Goal: Information Seeking & Learning: Find specific fact

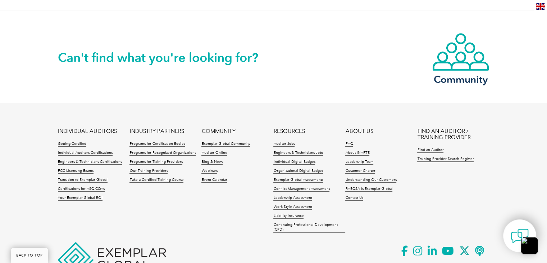
scroll to position [954, 0]
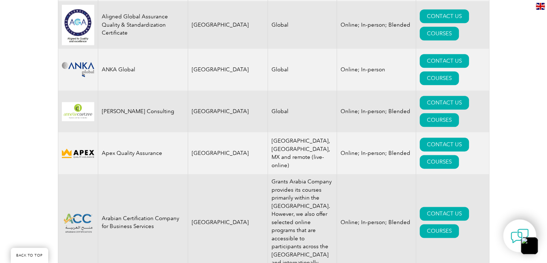
scroll to position [871, 0]
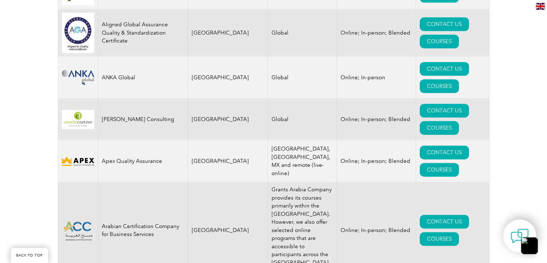
drag, startPoint x: 122, startPoint y: 125, endPoint x: 100, endPoint y: 112, distance: 24.7
copy td "ARM INNOVATIONS PRIVATE LIMITED"
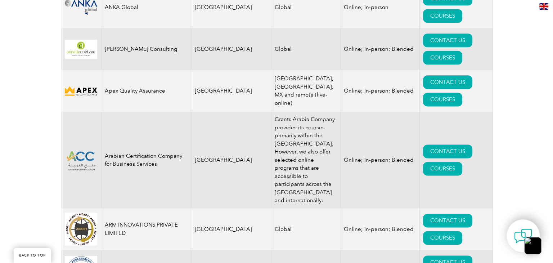
scroll to position [941, 0]
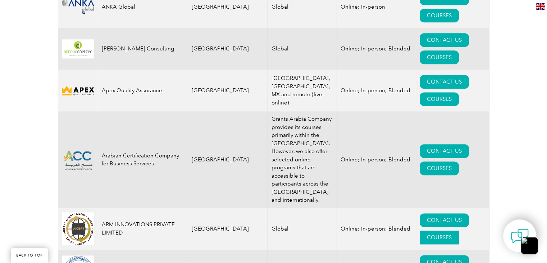
click at [455, 230] on link "COURSES" at bounding box center [439, 237] width 39 height 14
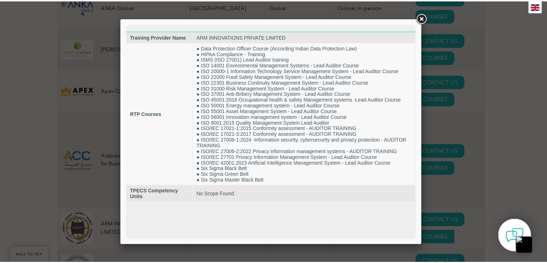
scroll to position [0, 0]
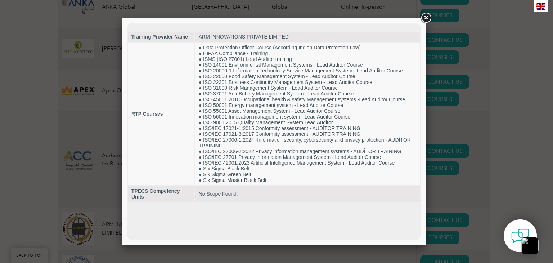
click at [428, 17] on link at bounding box center [425, 18] width 13 height 13
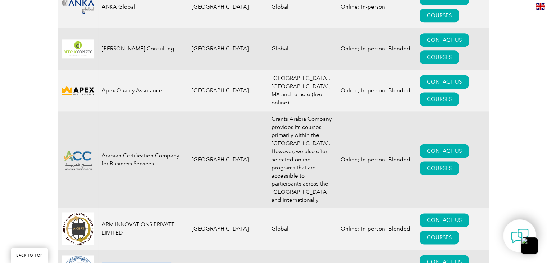
drag, startPoint x: 129, startPoint y: 97, endPoint x: 100, endPoint y: 86, distance: 30.9
copy td "ARS ASSESSMENT PRIVATE LIMITED"
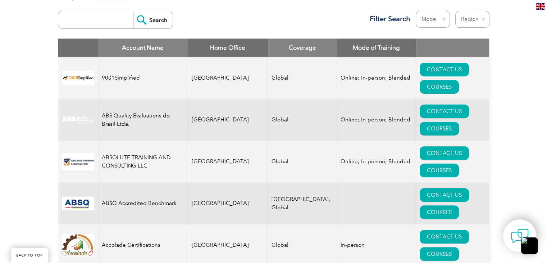
scroll to position [282, 0]
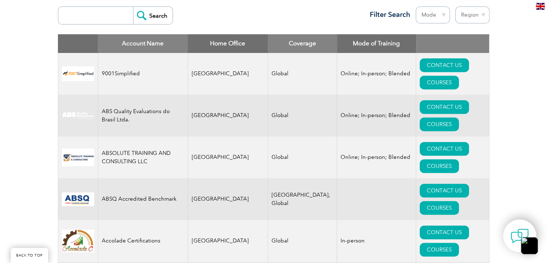
click at [482, 15] on select "Region Australia Bahrain Bangladesh Brazil Canada Colombia Dominican Republic E…" at bounding box center [472, 14] width 34 height 17
select select "[GEOGRAPHIC_DATA]"
click at [455, 6] on select "Region Australia Bahrain Bangladesh Brazil Canada Colombia Dominican Republic E…" at bounding box center [472, 14] width 34 height 17
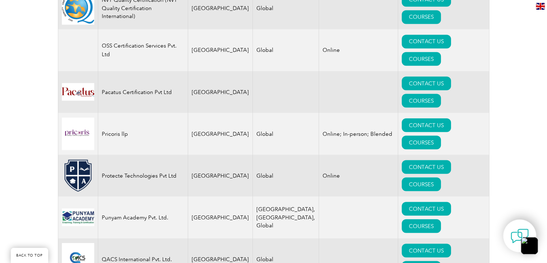
scroll to position [1315, 0]
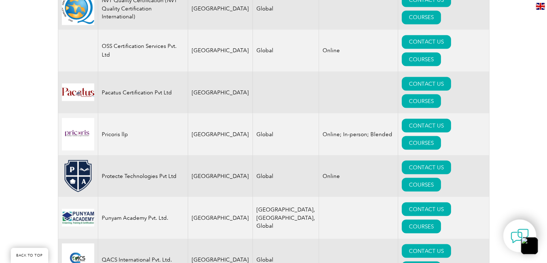
drag, startPoint x: 127, startPoint y: 186, endPoint x: 101, endPoint y: 178, distance: 26.5
copy td "SubMastery Edtech Private Limited"
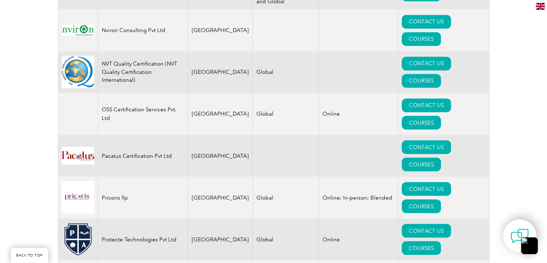
scroll to position [1237, 0]
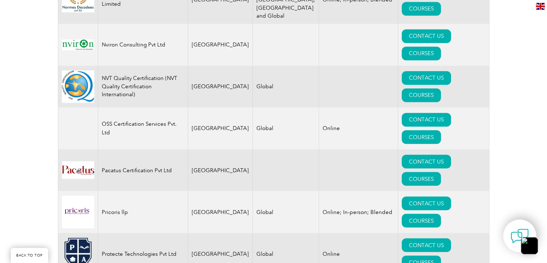
drag, startPoint x: 158, startPoint y: 106, endPoint x: 100, endPoint y: 107, distance: 57.9
copy td "Quality HUB [GEOGRAPHIC_DATA]"
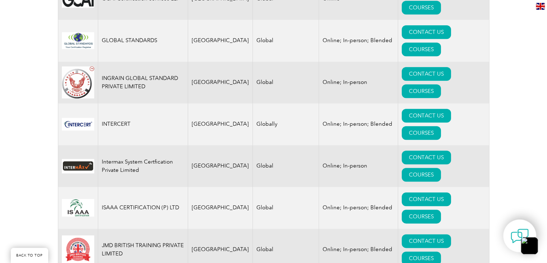
scroll to position [816, 0]
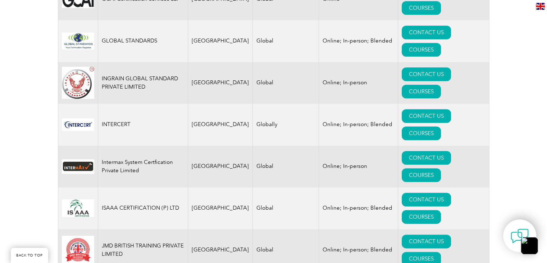
drag, startPoint x: 155, startPoint y: 110, endPoint x: 98, endPoint y: 109, distance: 57.2
copy td "LMS Training Pvt Ltd."
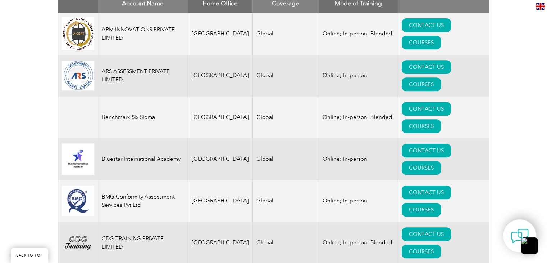
scroll to position [314, 0]
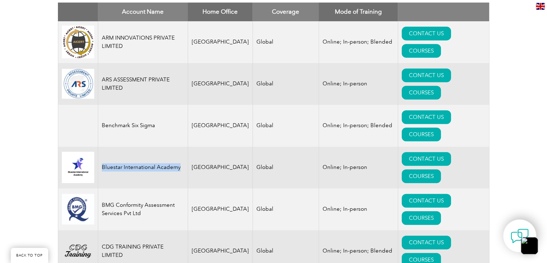
drag, startPoint x: 180, startPoint y: 142, endPoint x: 99, endPoint y: 142, distance: 81.3
click at [99, 146] on td "Bluestar International Academy" at bounding box center [143, 167] width 90 height 42
copy td "Bluestar International Academy"
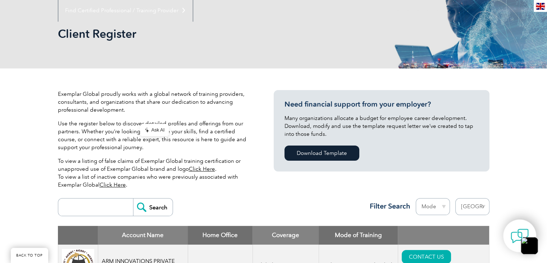
scroll to position [78, 0]
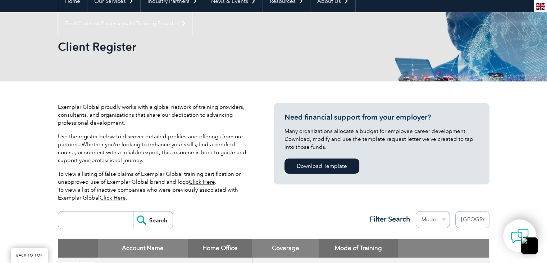
click at [471, 220] on select "Region Australia Bahrain Bangladesh Brazil Canada Colombia Dominican Republic E…" at bounding box center [472, 219] width 34 height 17
select select "[GEOGRAPHIC_DATA]"
click at [455, 211] on select "Region Australia Bahrain Bangladesh Brazil Canada Colombia Dominican Republic E…" at bounding box center [472, 219] width 34 height 17
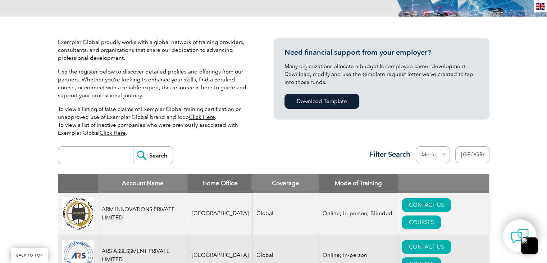
scroll to position [144, 0]
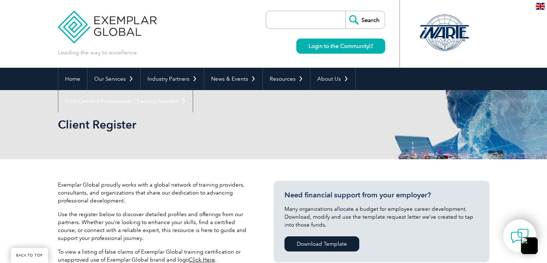
select select "[GEOGRAPHIC_DATA]"
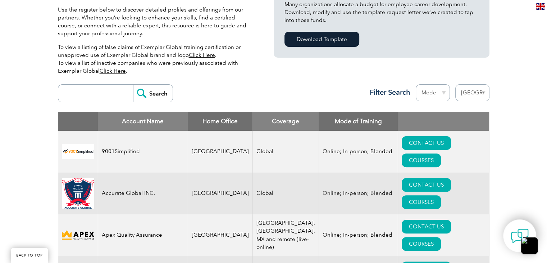
scroll to position [203, 0]
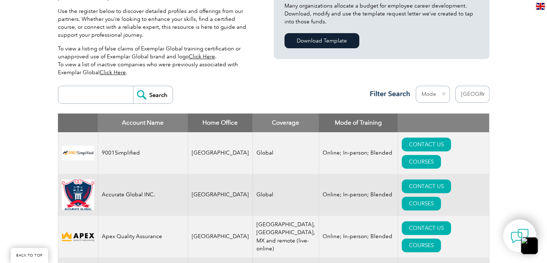
click at [477, 92] on select "Region [GEOGRAPHIC_DATA] [GEOGRAPHIC_DATA] [GEOGRAPHIC_DATA] [GEOGRAPHIC_DATA] …" at bounding box center [472, 94] width 34 height 17
select select
click at [455, 86] on select "Region [GEOGRAPHIC_DATA] [GEOGRAPHIC_DATA] [GEOGRAPHIC_DATA] [GEOGRAPHIC_DATA] …" at bounding box center [472, 94] width 34 height 17
click at [106, 92] on input "search" at bounding box center [97, 94] width 71 height 17
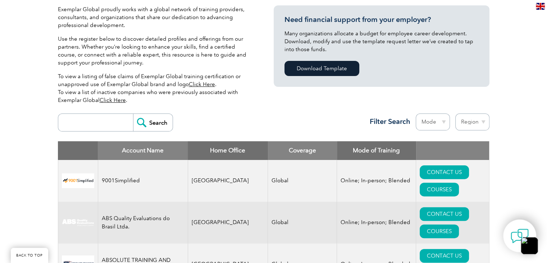
scroll to position [176, 0]
click at [102, 113] on input "search" at bounding box center [97, 121] width 71 height 17
type input "iapa"
click at [162, 116] on input "Search" at bounding box center [153, 121] width 40 height 17
